Goal: Task Accomplishment & Management: Use online tool/utility

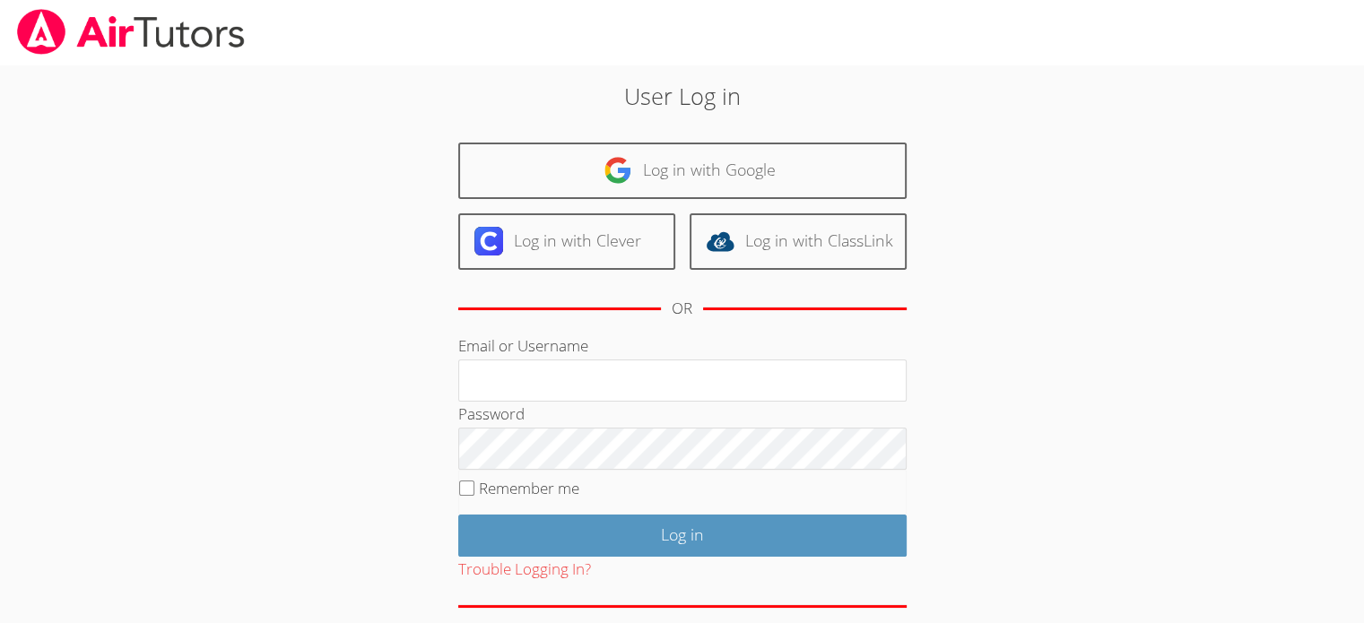
type input "hwoo@bhusd.com"
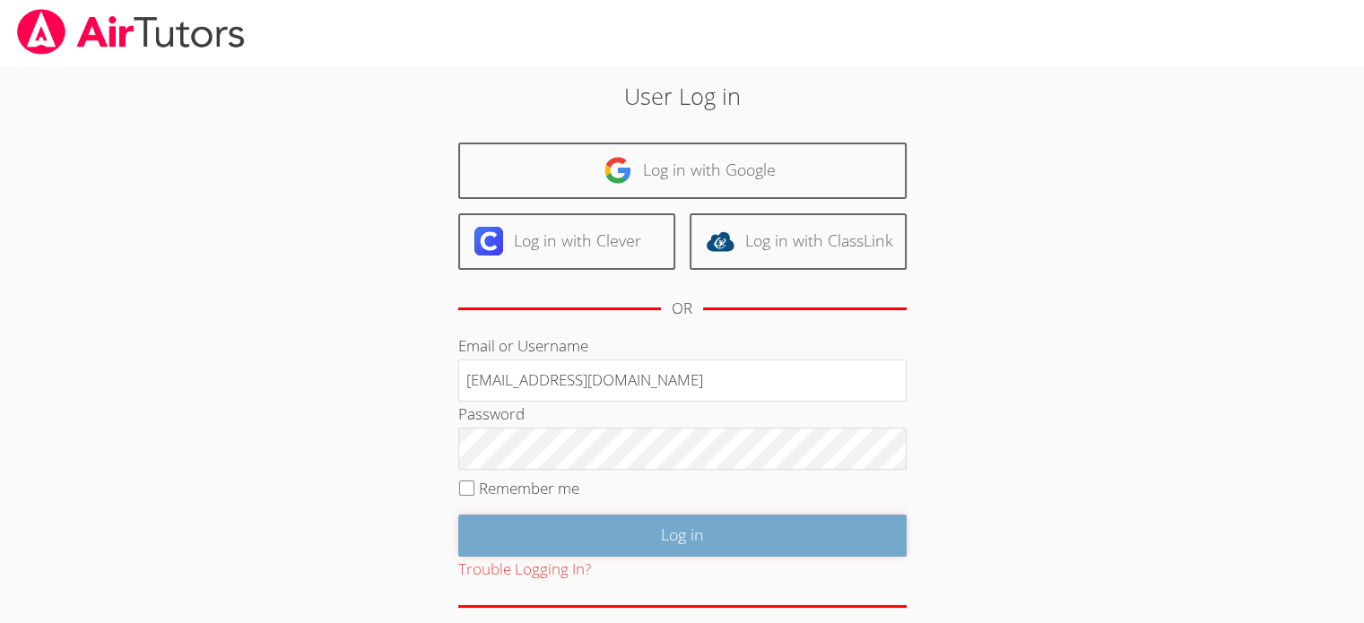
click at [785, 542] on input "Log in" at bounding box center [682, 536] width 448 height 42
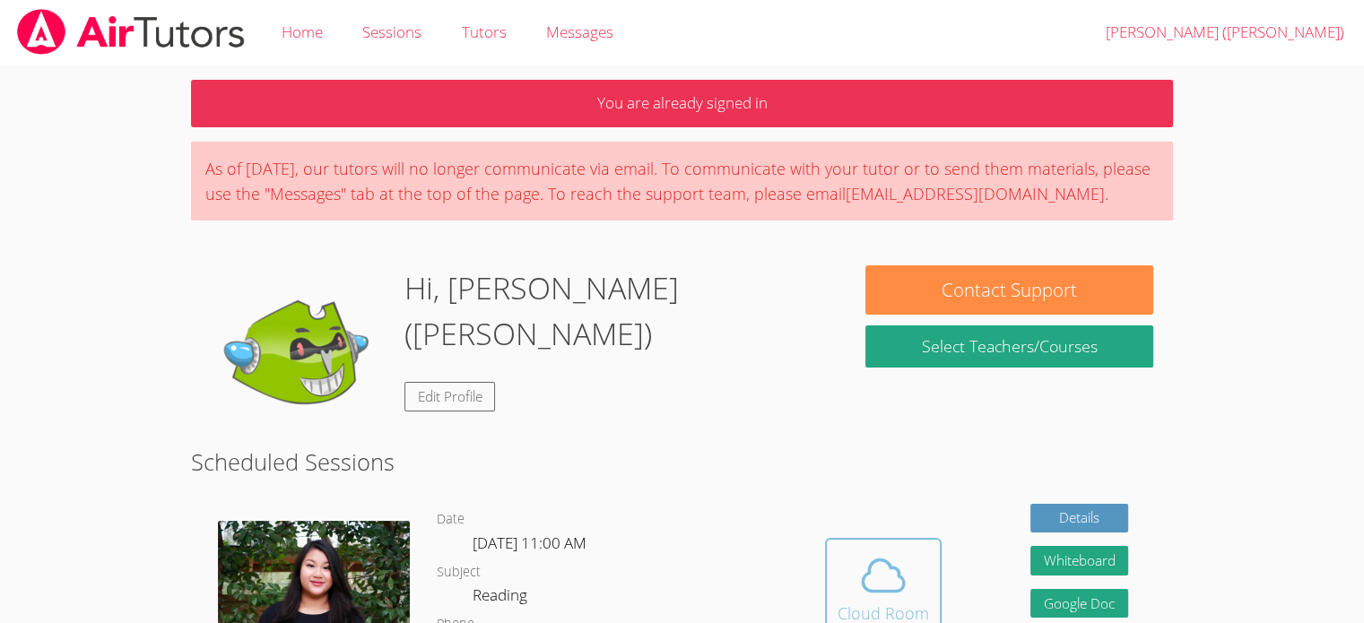
click at [846, 585] on span at bounding box center [882, 575] width 91 height 50
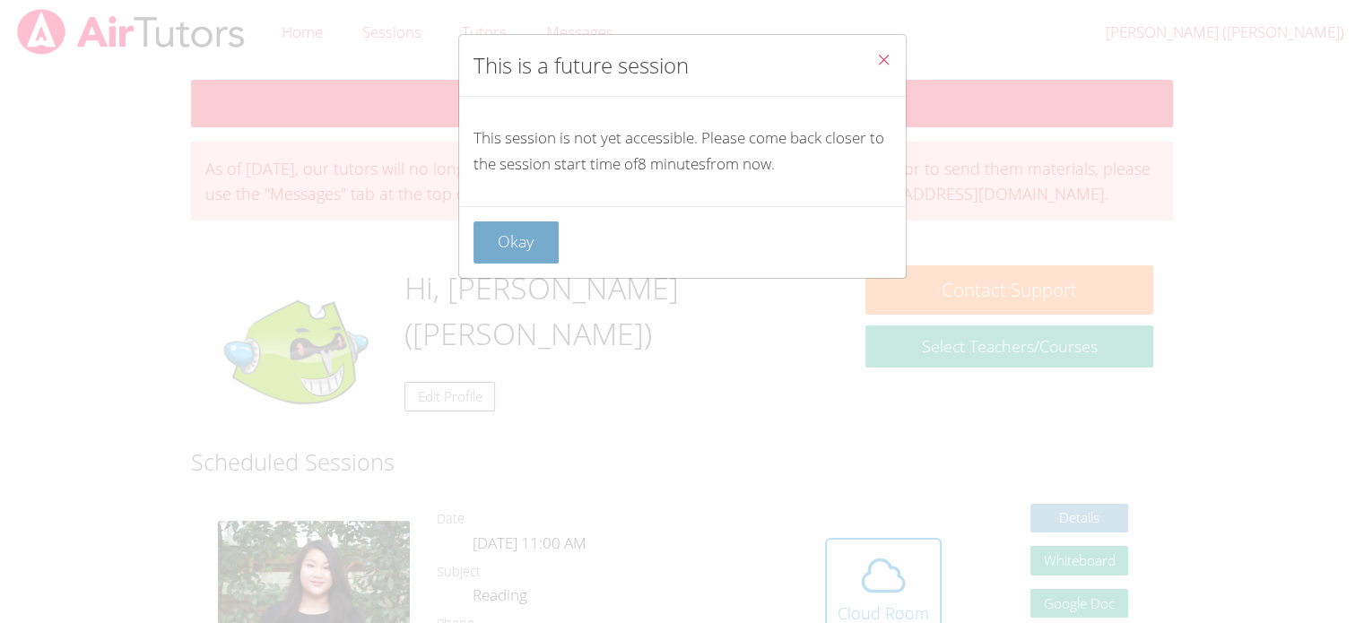
click at [520, 238] on button "Okay" at bounding box center [516, 242] width 86 height 42
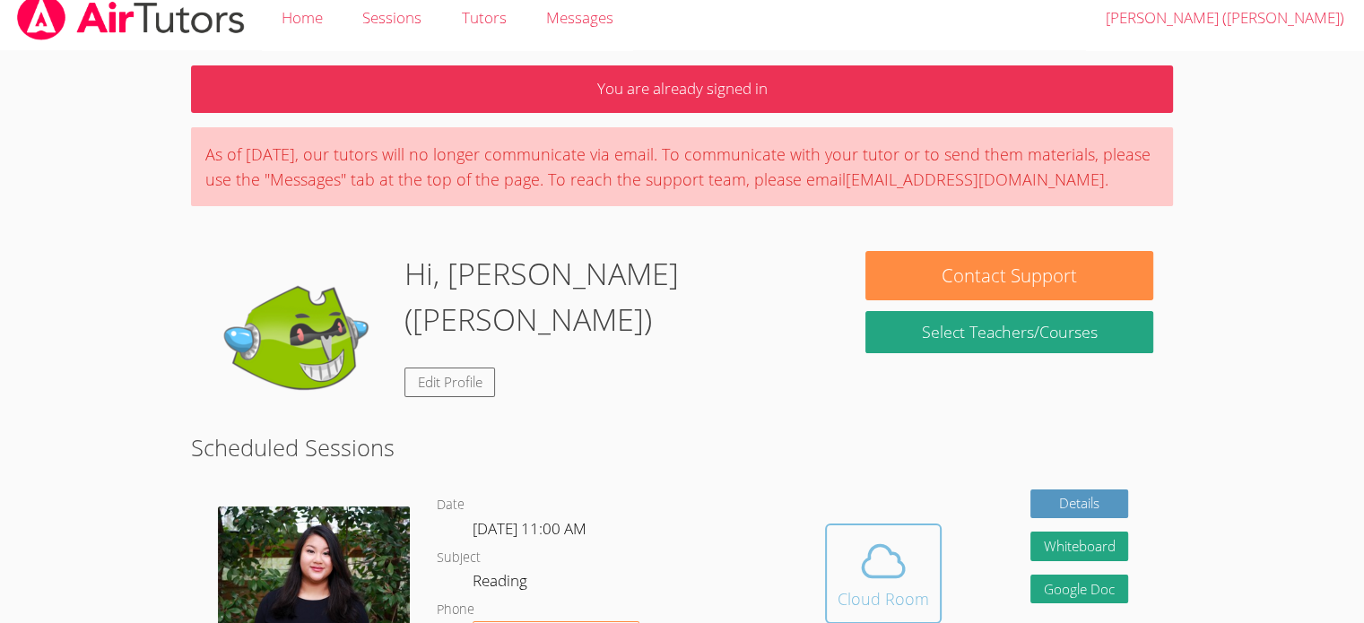
click at [890, 567] on icon at bounding box center [883, 561] width 50 height 50
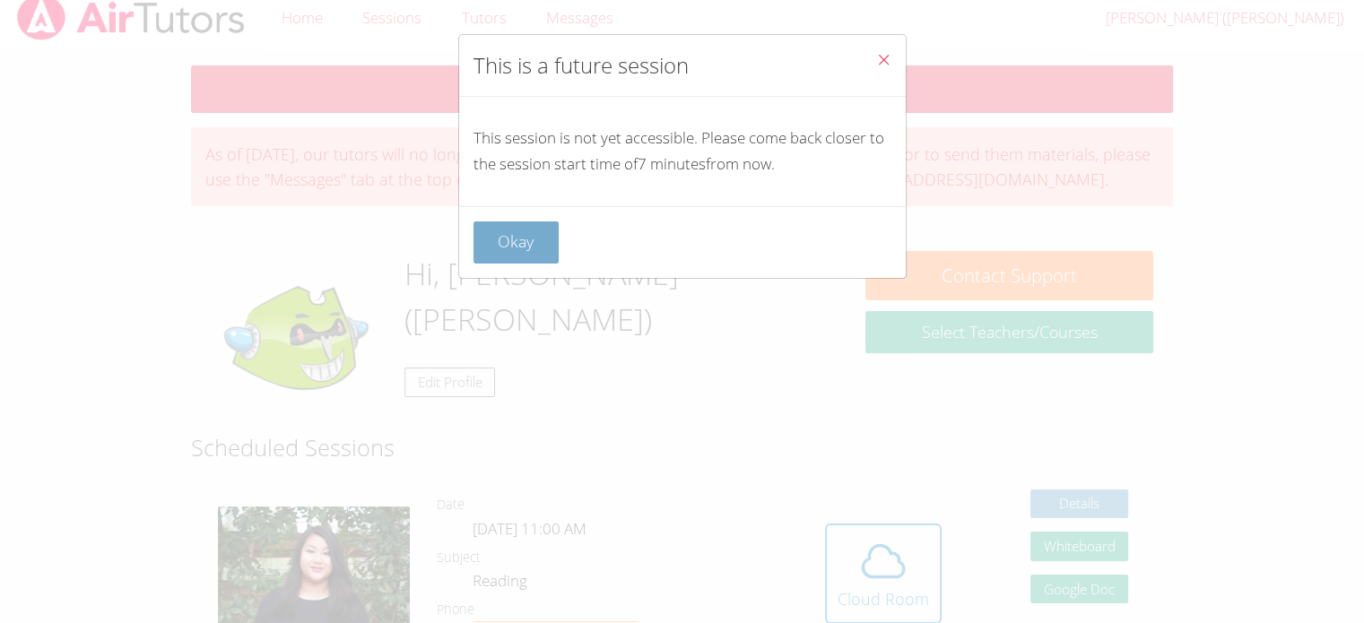
click at [535, 236] on button "Okay" at bounding box center [516, 242] width 86 height 42
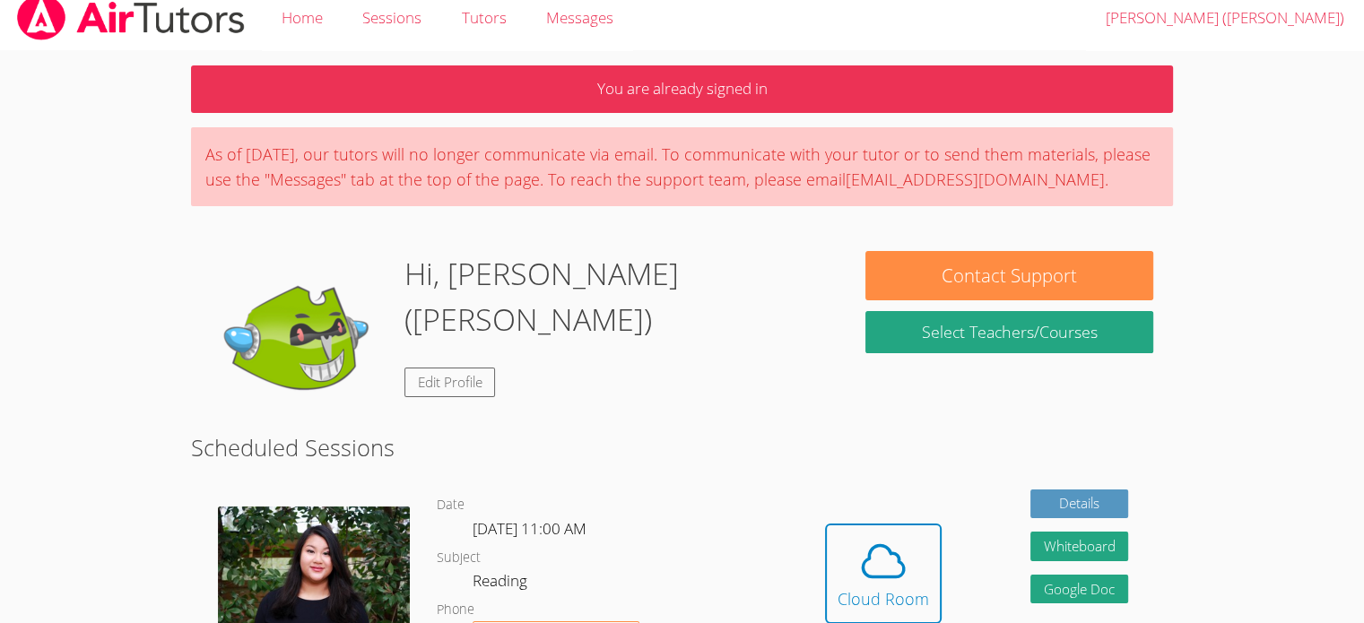
drag, startPoint x: 1049, startPoint y: 547, endPoint x: 874, endPoint y: 456, distance: 196.9
click at [874, 456] on h2 "Scheduled Sessions" at bounding box center [682, 447] width 982 height 34
click at [1048, 540] on button "Whiteboard" at bounding box center [1079, 547] width 99 height 30
click at [854, 576] on span at bounding box center [882, 561] width 91 height 50
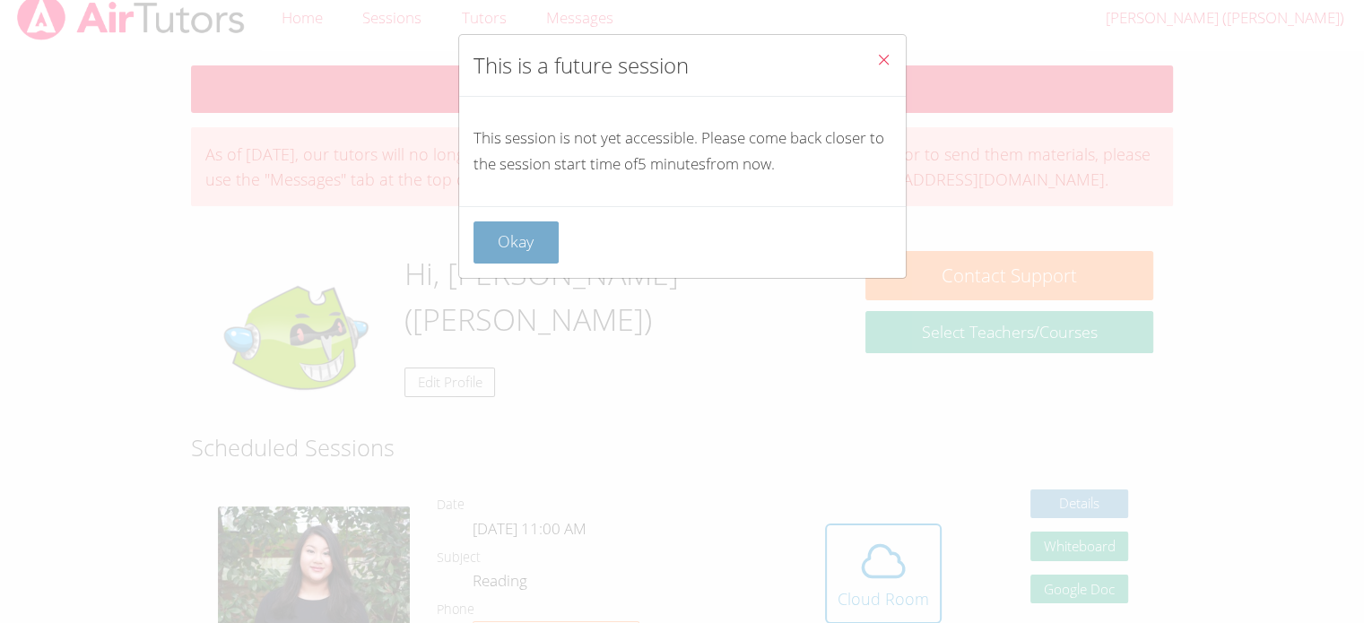
click at [495, 250] on button "Okay" at bounding box center [516, 242] width 86 height 42
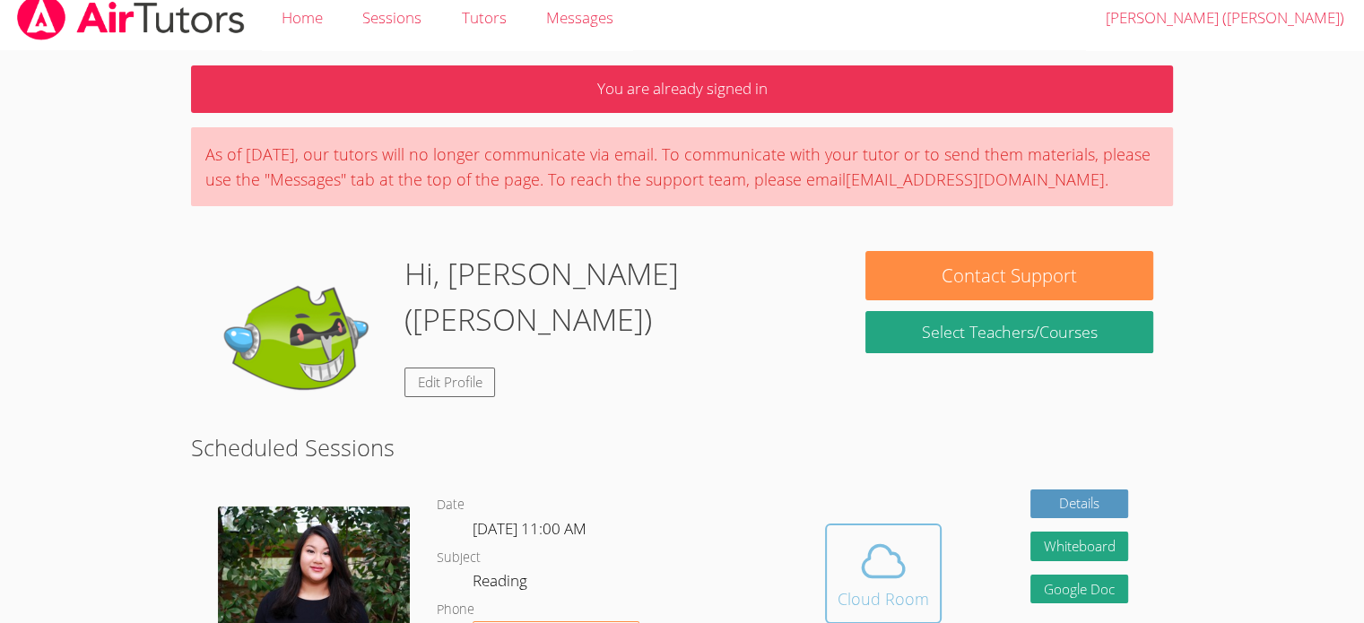
click at [863, 567] on icon at bounding box center [883, 561] width 50 height 50
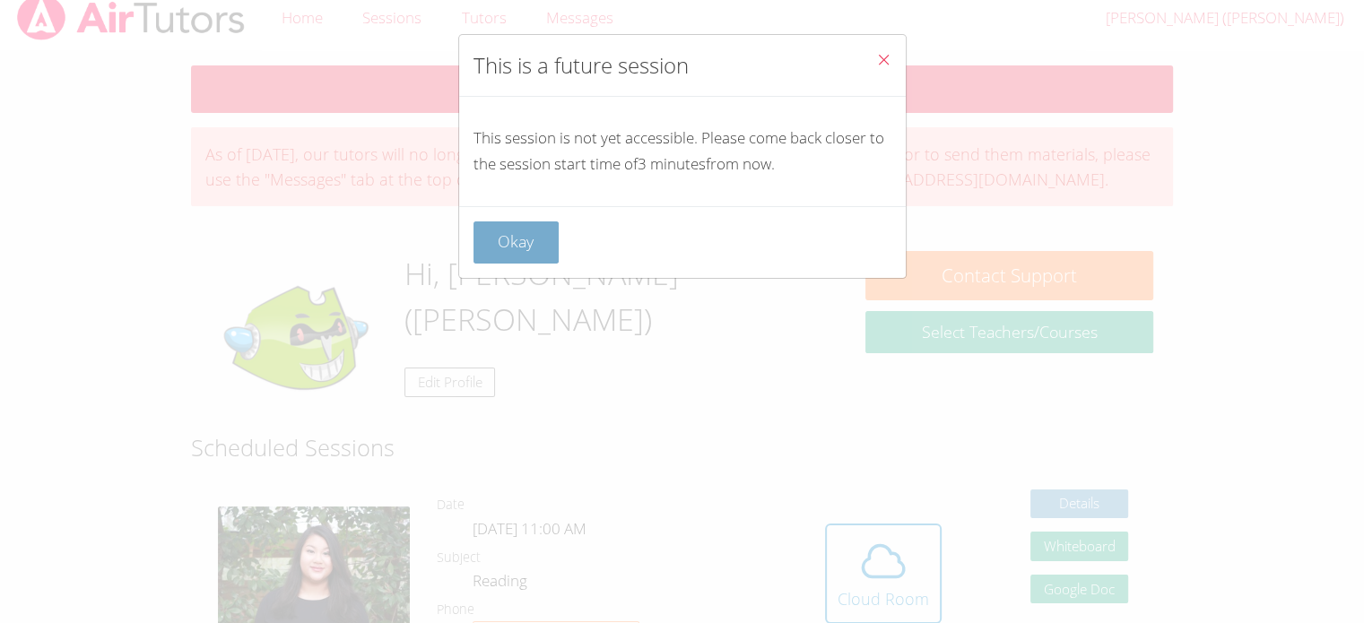
click at [510, 239] on button "Okay" at bounding box center [516, 242] width 86 height 42
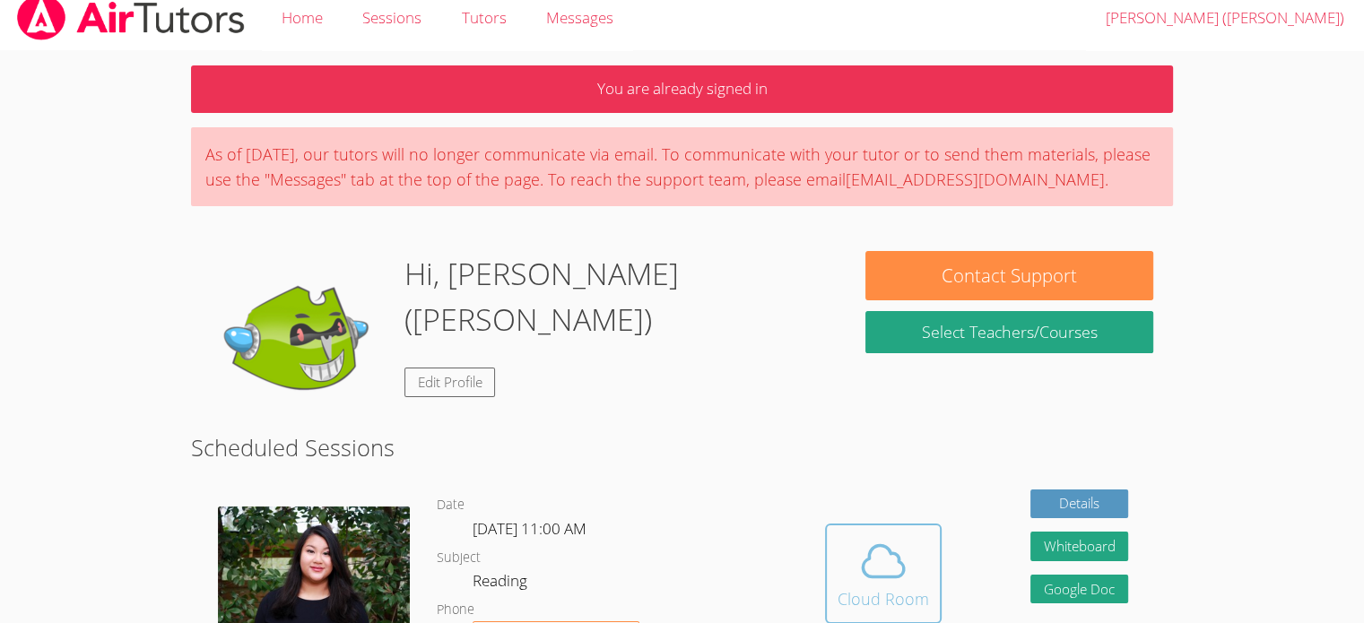
click at [850, 538] on span at bounding box center [882, 561] width 91 height 50
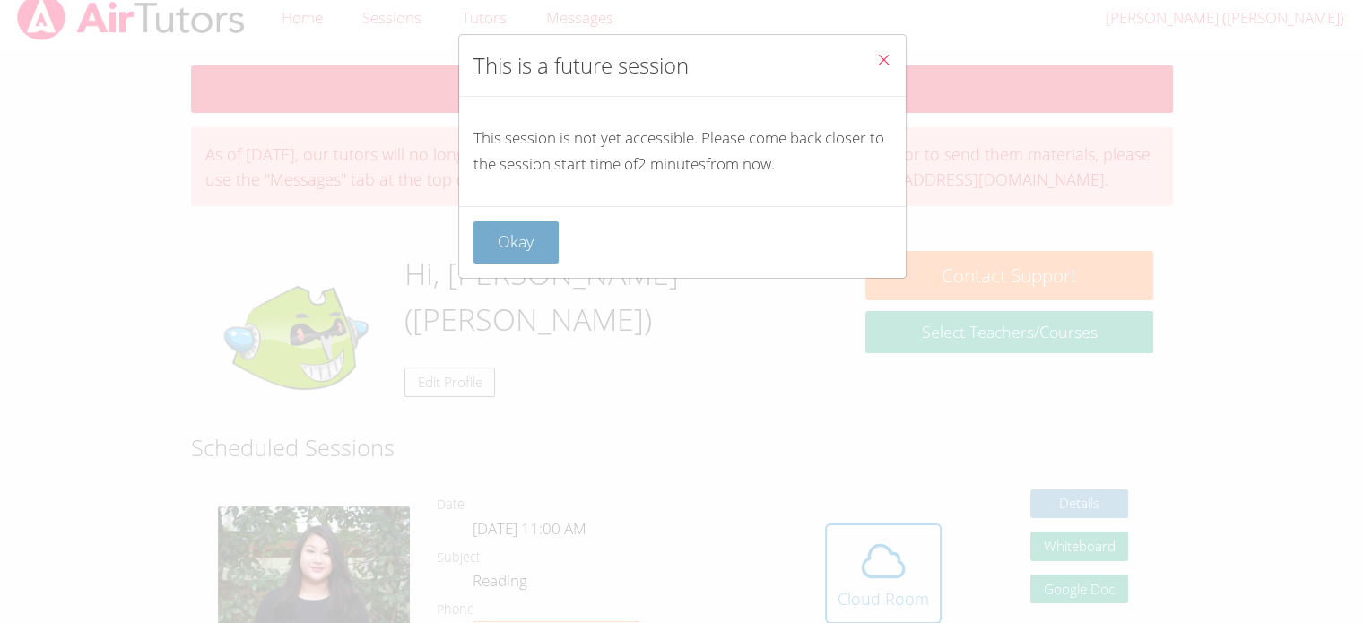
click at [501, 244] on button "Okay" at bounding box center [516, 242] width 86 height 42
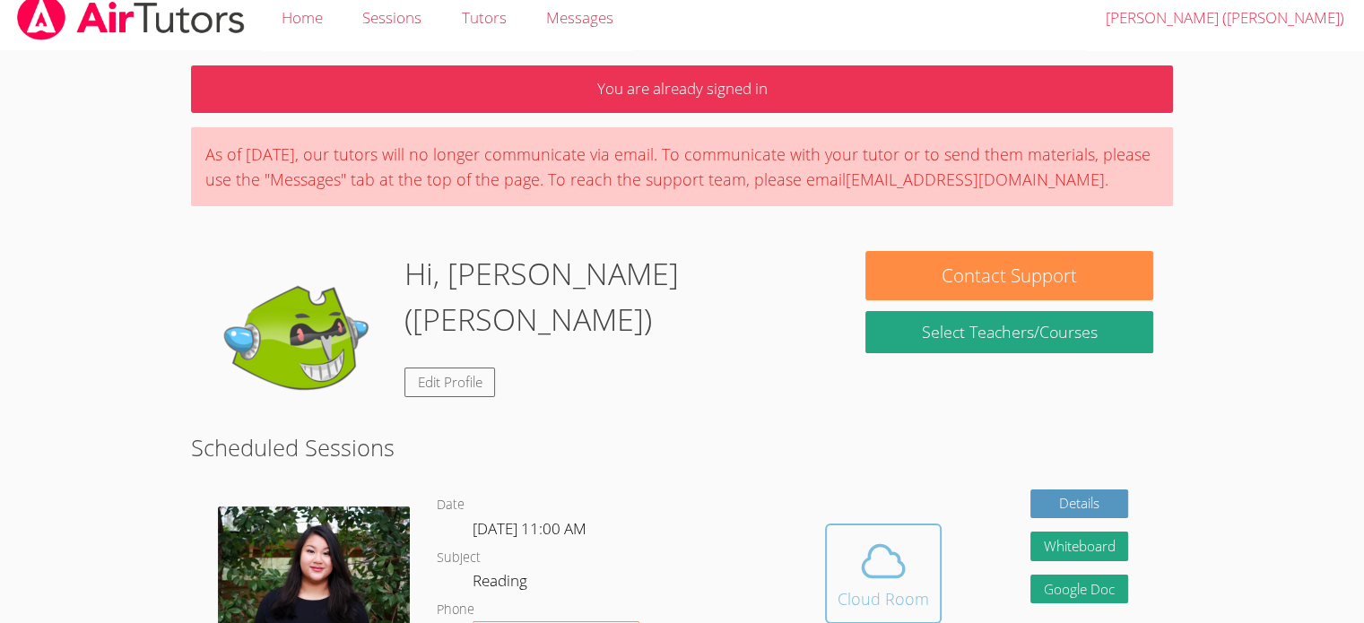
click at [879, 567] on icon at bounding box center [883, 561] width 50 height 50
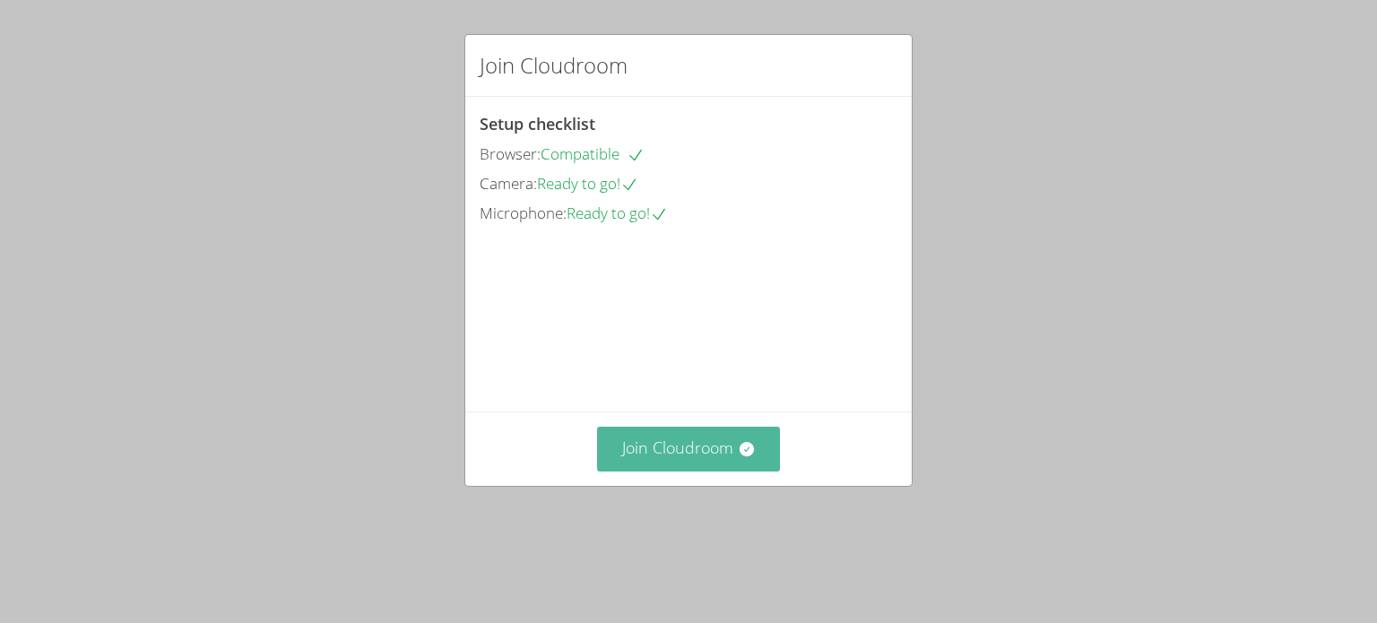
click at [662, 471] on button "Join Cloudroom" at bounding box center [689, 449] width 184 height 44
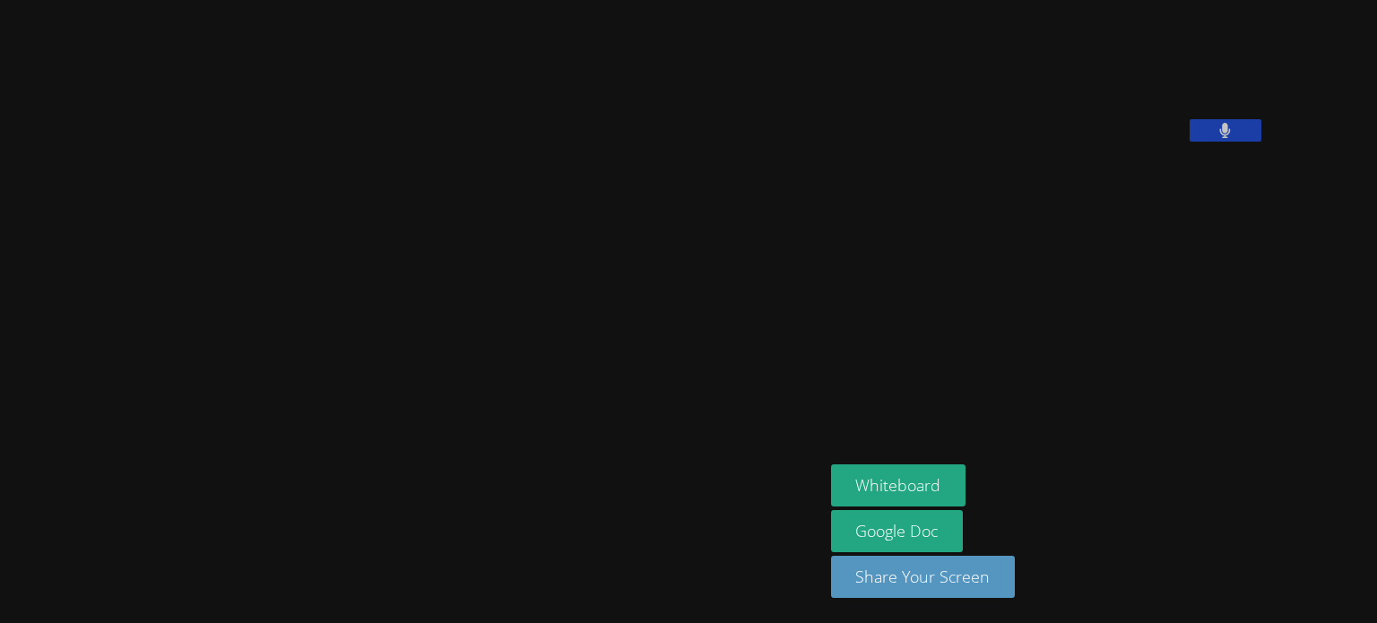
click at [546, 386] on video at bounding box center [411, 275] width 269 height 455
click at [546, 407] on video at bounding box center [411, 275] width 269 height 455
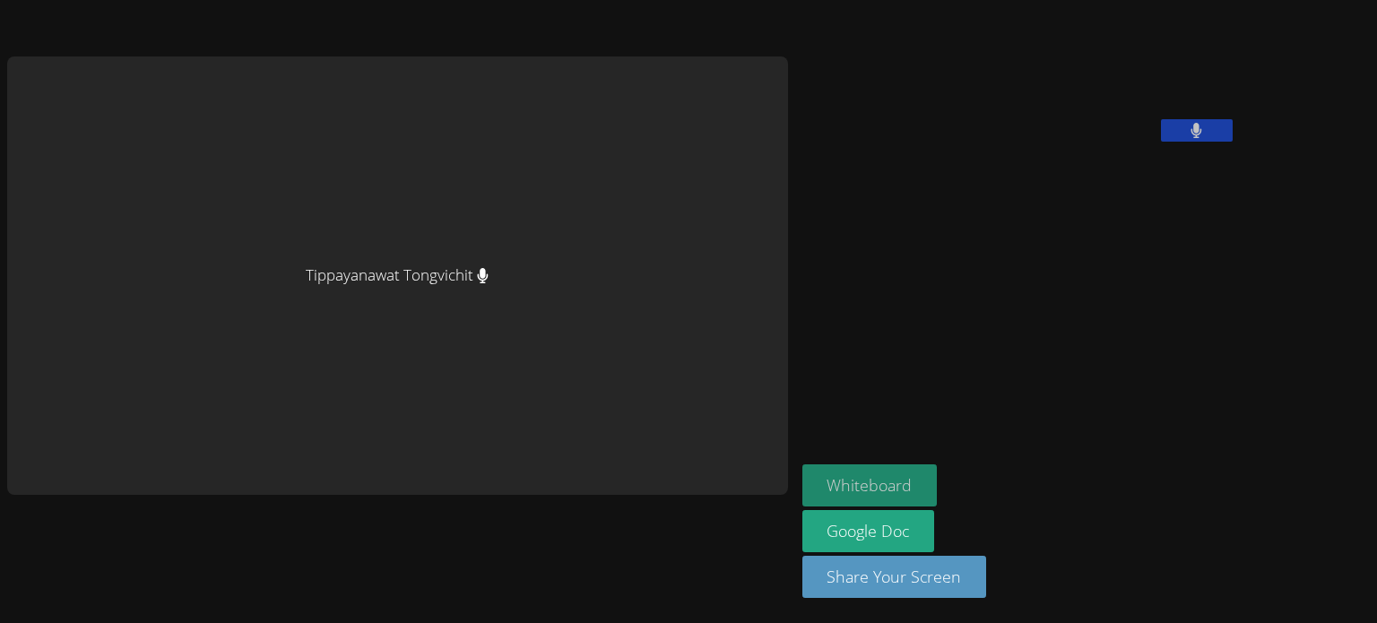
click at [802, 466] on button "Whiteboard" at bounding box center [869, 485] width 135 height 42
